Goal: Task Accomplishment & Management: Manage account settings

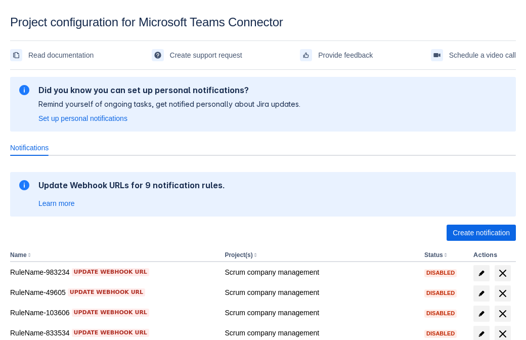
click at [481, 233] on span "Create notification" at bounding box center [481, 233] width 57 height 16
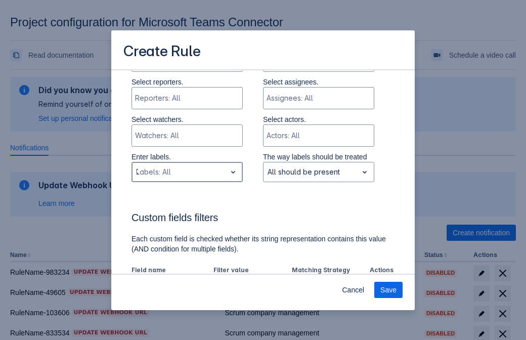
type input "783341_label"
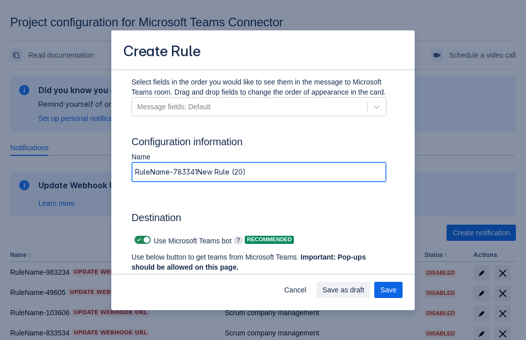
type input "RuleName-783341New Rule (20)"
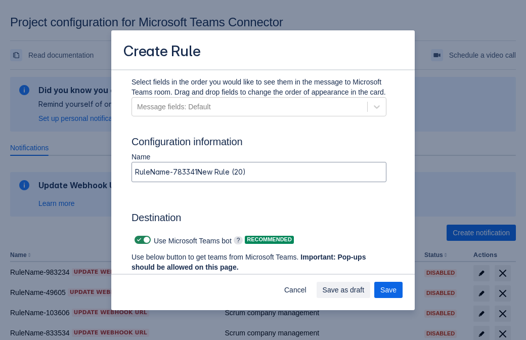
click at [138, 240] on span at bounding box center [139, 240] width 8 height 8
click at [138, 240] on input "checkbox" at bounding box center [138, 240] width 7 height 7
checkbox input "false"
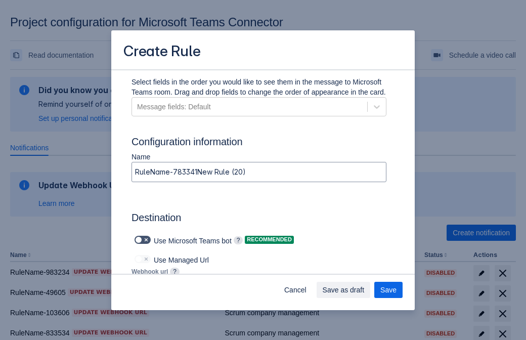
type input "[URL][DOMAIN_NAME][DATE]"
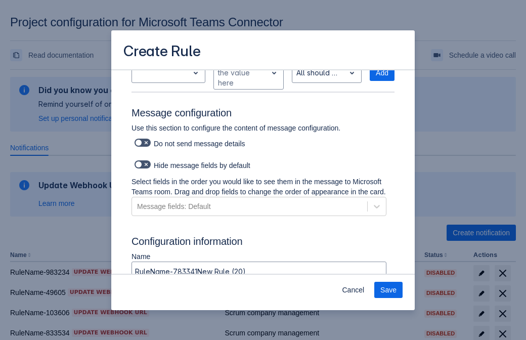
click at [389, 290] on span "Save" at bounding box center [389, 290] width 16 height 16
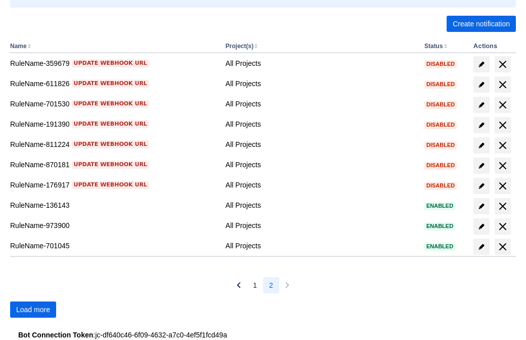
click at [33, 309] on span "Load more" at bounding box center [33, 309] width 34 height 16
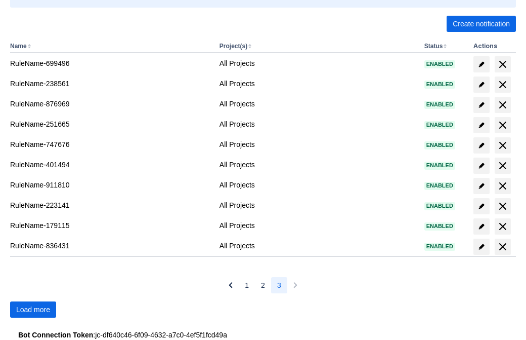
click at [33, 309] on span "Load more" at bounding box center [33, 309] width 34 height 16
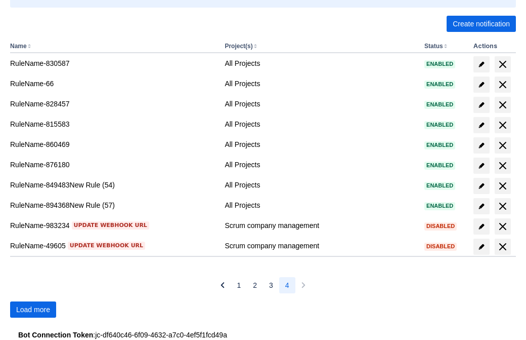
click at [33, 309] on span "Load more" at bounding box center [33, 309] width 34 height 16
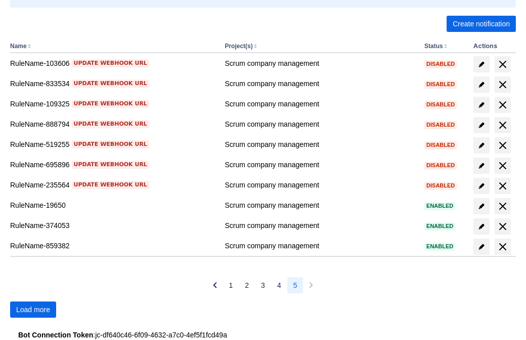
click at [33, 309] on span "Load more" at bounding box center [33, 309] width 34 height 16
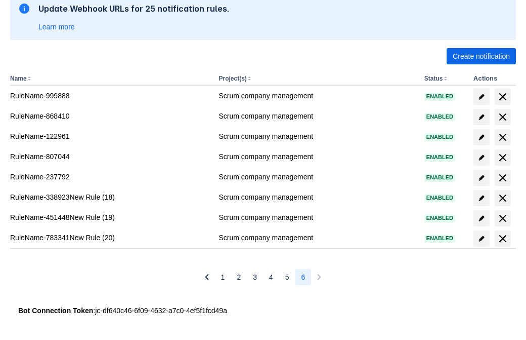
click at [503, 238] on span "delete" at bounding box center [503, 238] width 12 height 12
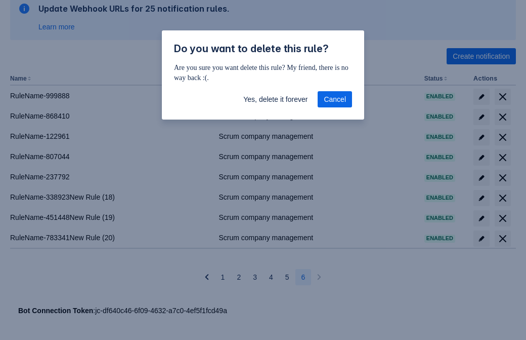
click at [275, 99] on span "Yes, delete it forever" at bounding box center [275, 99] width 64 height 16
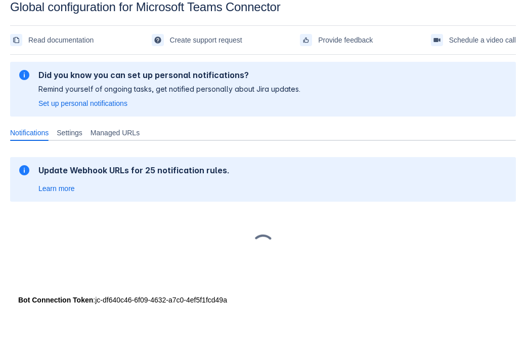
scroll to position [15, 0]
